Goal: Navigation & Orientation: Find specific page/section

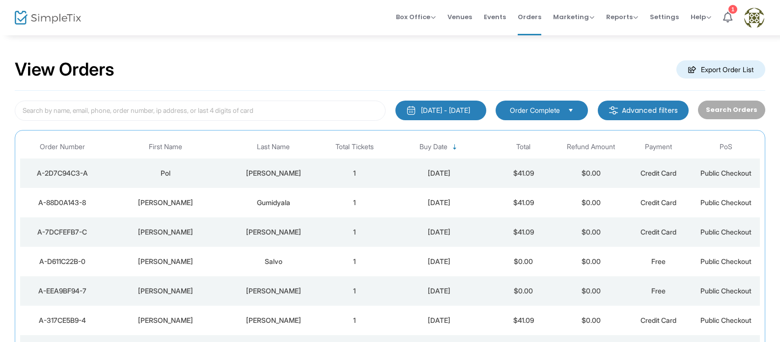
click at [490, 17] on span "Events" at bounding box center [495, 16] width 22 height 25
